Goal: Task Accomplishment & Management: Manage account settings

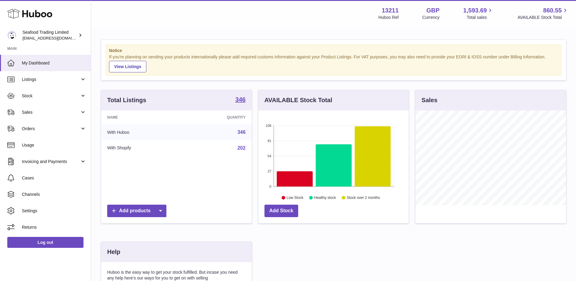
scroll to position [95, 150]
click at [384, 169] on icon at bounding box center [373, 156] width 36 height 60
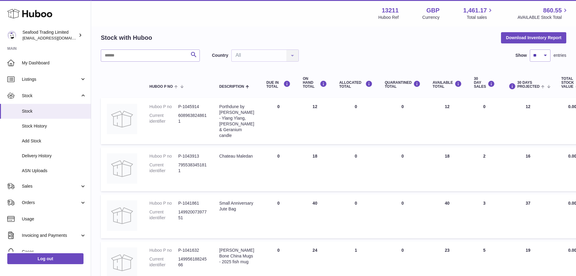
scroll to position [30, 0]
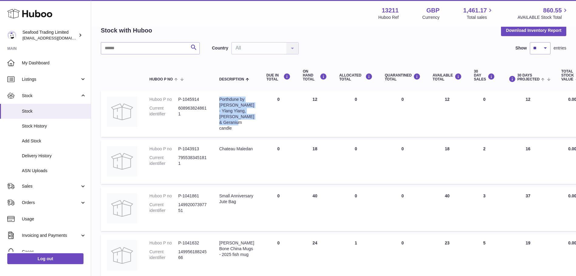
drag, startPoint x: 237, startPoint y: 127, endPoint x: 219, endPoint y: 98, distance: 34.0
click at [219, 98] on td "Description Porthdune by [PERSON_NAME] Ylang, Lavender & Geranium candle" at bounding box center [236, 114] width 47 height 46
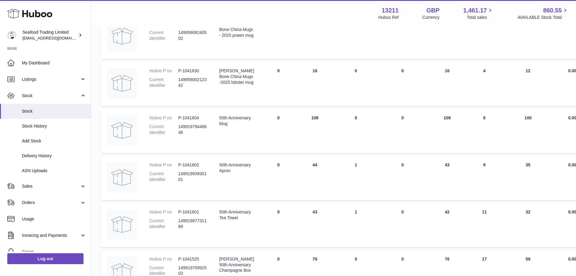
scroll to position [304, 0]
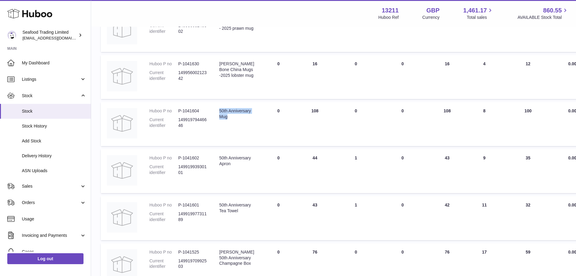
drag, startPoint x: 220, startPoint y: 110, endPoint x: 227, endPoint y: 124, distance: 15.6
click at [227, 120] on div "50th Anniversary Mug" at bounding box center [236, 114] width 35 height 12
copy div "50th Anniversary Mug"
drag, startPoint x: 234, startPoint y: 169, endPoint x: 220, endPoint y: 158, distance: 17.7
click at [220, 158] on div "50th Anniversary Apron" at bounding box center [236, 161] width 35 height 12
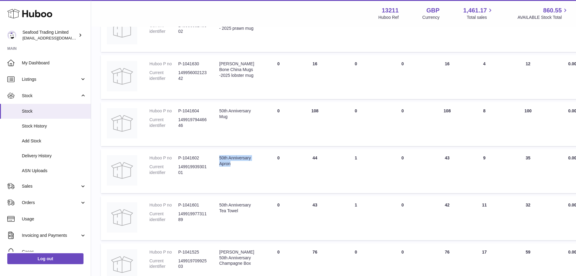
copy div "50th Anniversary Apron"
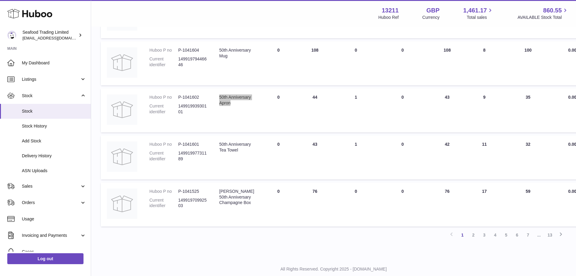
scroll to position [381, 0]
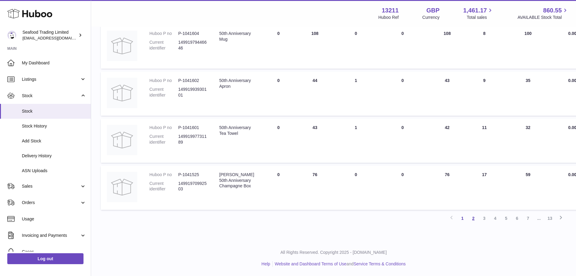
click at [471, 222] on link "2" at bounding box center [473, 218] width 11 height 11
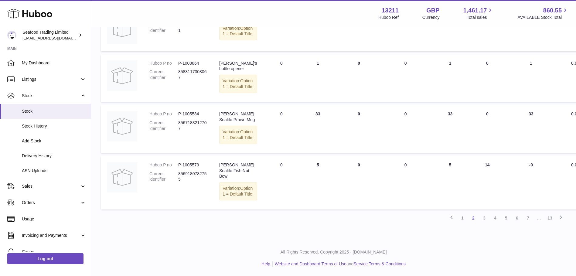
scroll to position [544, 0]
click at [482, 221] on link "3" at bounding box center [484, 218] width 11 height 11
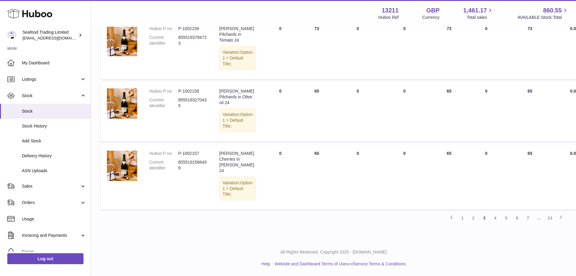
scroll to position [601, 0]
click at [497, 219] on link "4" at bounding box center [495, 218] width 11 height 11
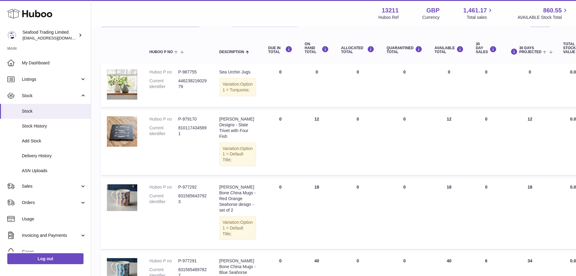
scroll to position [88, 0]
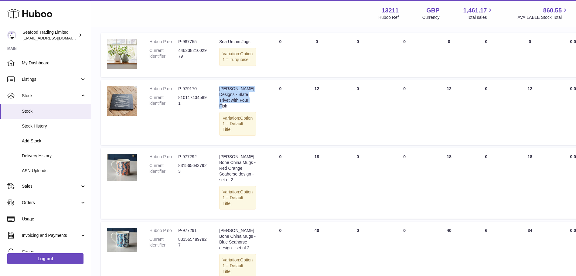
drag, startPoint x: 230, startPoint y: 115, endPoint x: 219, endPoint y: 100, distance: 18.5
click at [219, 100] on td "Description [PERSON_NAME] Designs - Slate Trivet with Four Fish Variation: Opti…" at bounding box center [237, 112] width 49 height 65
copy div "[PERSON_NAME] Designs - Slate Trivet with Four Fish"
click at [185, 133] on td "Huboo P no P-979170 Current identifier 8101174345891" at bounding box center [178, 112] width 70 height 65
click at [187, 106] on dd "8101174345891" at bounding box center [192, 101] width 29 height 12
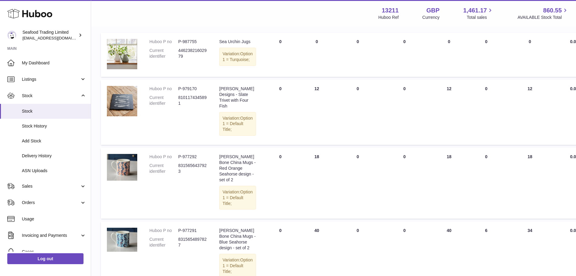
click at [178, 106] on dt "Current identifier" at bounding box center [163, 101] width 29 height 12
drag, startPoint x: 179, startPoint y: 108, endPoint x: 188, endPoint y: 113, distance: 10.4
click at [188, 106] on dd "8101174345891" at bounding box center [192, 101] width 29 height 12
copy dd "8101174345891"
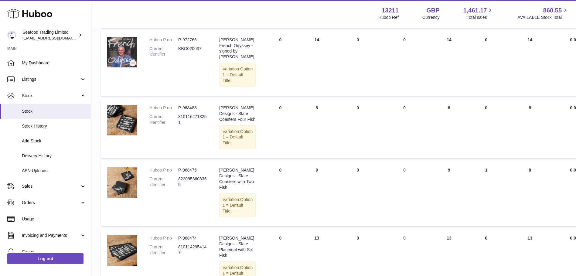
scroll to position [362, 0]
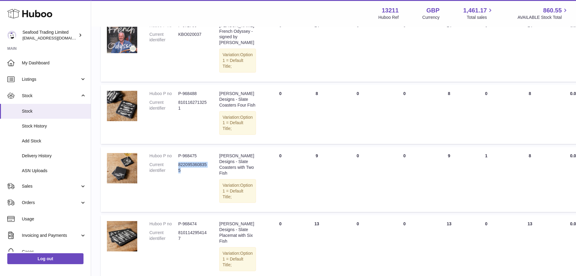
drag, startPoint x: 180, startPoint y: 227, endPoint x: 179, endPoint y: 222, distance: 5.7
click at [179, 174] on dd "8220953608355" at bounding box center [192, 168] width 29 height 12
copy dd "8220953608355"
drag, startPoint x: 229, startPoint y: 155, endPoint x: 220, endPoint y: 140, distance: 17.4
click at [220, 108] on div "[PERSON_NAME] Designs - Slate Coasters Four Fish" at bounding box center [237, 99] width 37 height 17
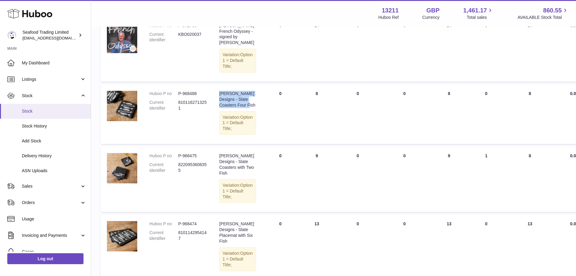
copy div "[PERSON_NAME] Designs - Slate Coasters Four Fish"
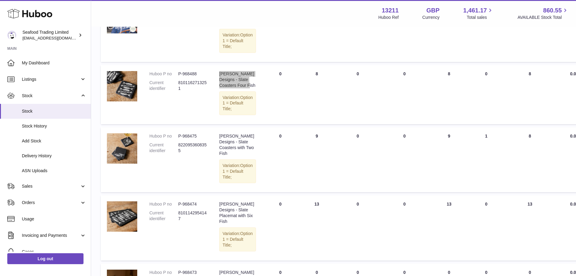
scroll to position [392, 0]
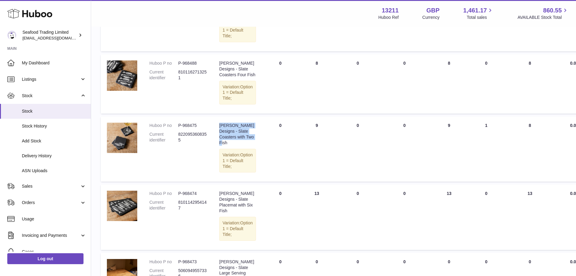
drag, startPoint x: 240, startPoint y: 197, endPoint x: 217, endPoint y: 183, distance: 26.7
click at [217, 182] on td "Description [PERSON_NAME] Designs - Slate Coasters with Two Fish Variation: Opt…" at bounding box center [237, 149] width 49 height 65
copy div "[PERSON_NAME] Designs - Slate Coasters with Two Fish"
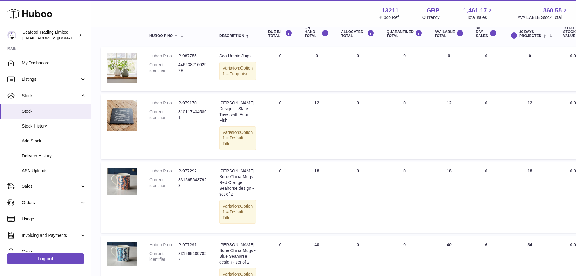
scroll to position [58, 0]
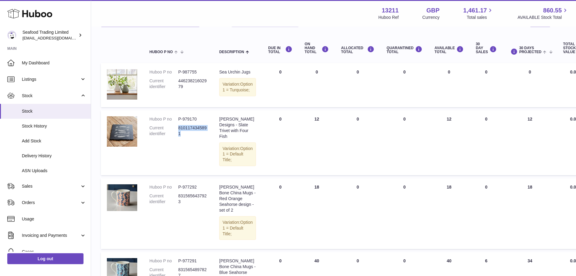
drag, startPoint x: 182, startPoint y: 143, endPoint x: 179, endPoint y: 137, distance: 6.8
click at [179, 137] on dd "8101174345891" at bounding box center [192, 131] width 29 height 12
copy dd "8101174345891"
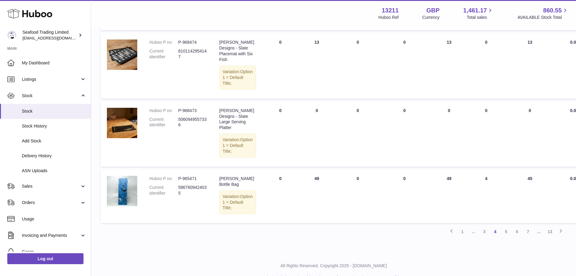
scroll to position [544, 0]
drag, startPoint x: 185, startPoint y: 118, endPoint x: 179, endPoint y: 113, distance: 7.2
click at [179, 59] on dd "8101142954147" at bounding box center [192, 54] width 29 height 12
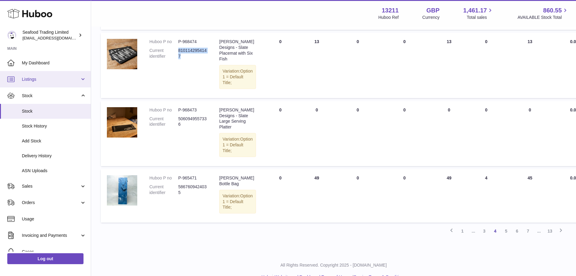
copy dd "8101142954147"
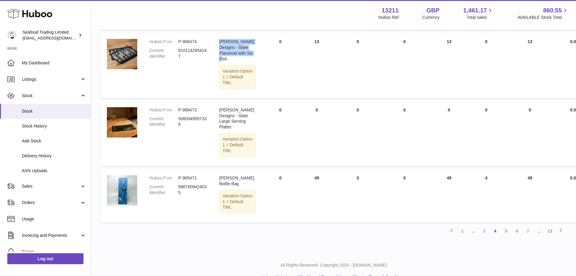
drag, startPoint x: 241, startPoint y: 118, endPoint x: 219, endPoint y: 103, distance: 25.8
click at [219, 62] on div "[PERSON_NAME] Designs - Slate Placemat with Six Fish" at bounding box center [237, 50] width 37 height 23
copy div "[PERSON_NAME] Designs - Slate Placemat with Six Fish"
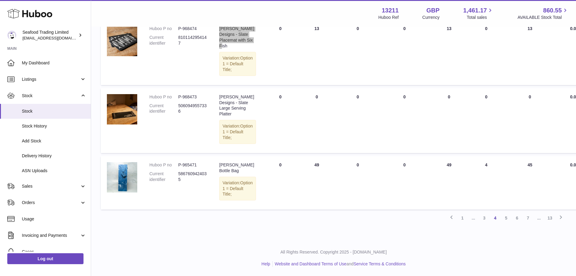
scroll to position [605, 0]
drag, startPoint x: 184, startPoint y: 129, endPoint x: 179, endPoint y: 124, distance: 6.9
click at [179, 115] on dd "5060949557336" at bounding box center [192, 109] width 29 height 12
click at [504, 219] on link "5" at bounding box center [506, 218] width 11 height 11
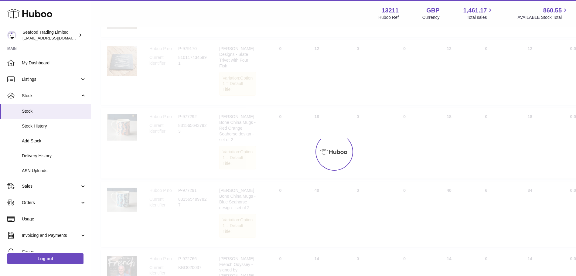
scroll to position [27, 0]
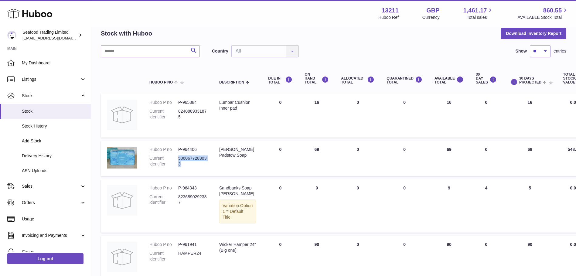
drag, startPoint x: 180, startPoint y: 163, endPoint x: 179, endPoint y: 160, distance: 3.3
click at [179, 160] on dd "5060677283033" at bounding box center [192, 162] width 29 height 12
drag, startPoint x: 250, startPoint y: 156, endPoint x: 219, endPoint y: 149, distance: 31.8
click at [219, 149] on td "Description [PERSON_NAME] Soap" at bounding box center [237, 159] width 49 height 36
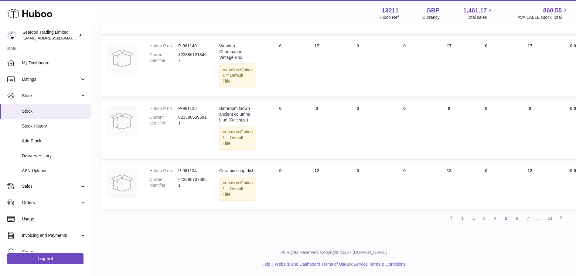
scroll to position [500, 0]
click at [519, 220] on link "6" at bounding box center [517, 218] width 11 height 11
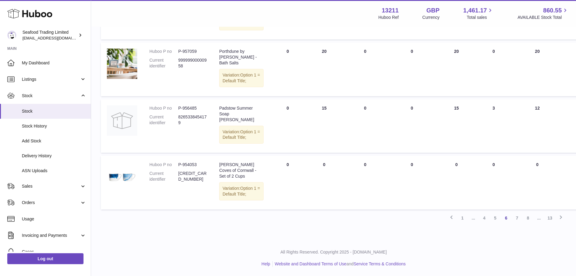
scroll to position [664, 0]
drag, startPoint x: 182, startPoint y: 91, endPoint x: 179, endPoint y: 87, distance: 5.2
click at [179, 114] on dd "8265338454179" at bounding box center [192, 120] width 29 height 12
click at [515, 217] on link "7" at bounding box center [517, 218] width 11 height 11
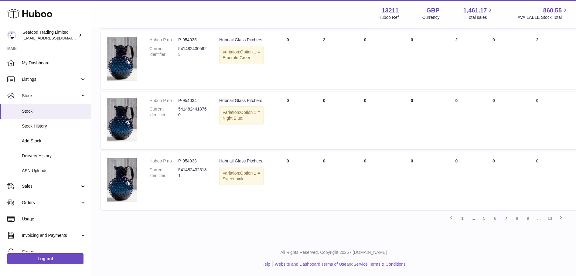
scroll to position [607, 0]
click at [518, 224] on link "8" at bounding box center [517, 218] width 11 height 11
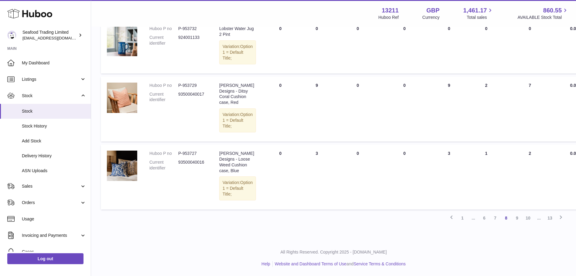
scroll to position [574, 0]
click at [516, 224] on link "9" at bounding box center [517, 218] width 11 height 11
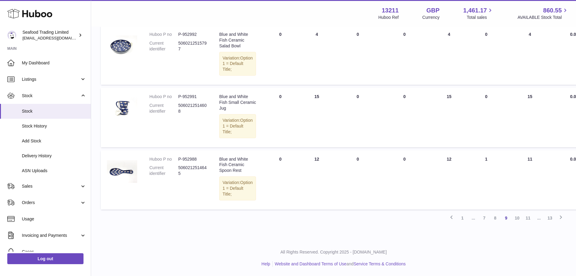
scroll to position [635, 0]
click at [514, 219] on link "10" at bounding box center [517, 218] width 11 height 11
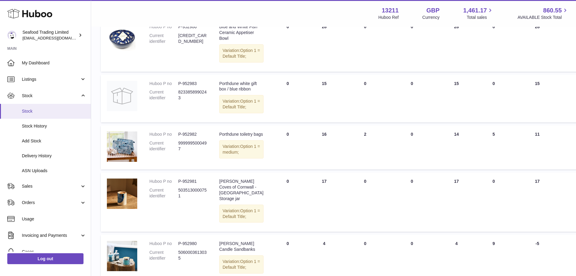
scroll to position [58, 0]
